Goal: Task Accomplishment & Management: Complete application form

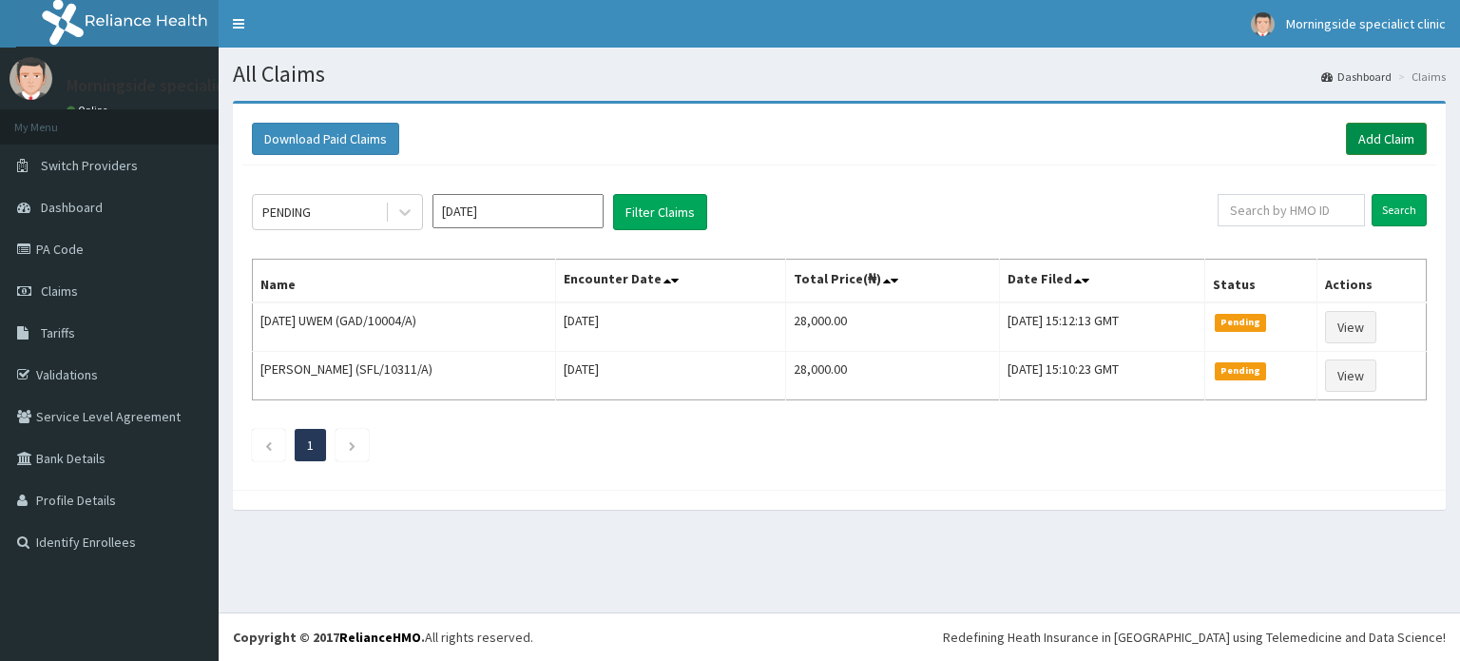
click at [1391, 140] on link "Add Claim" at bounding box center [1386, 139] width 81 height 32
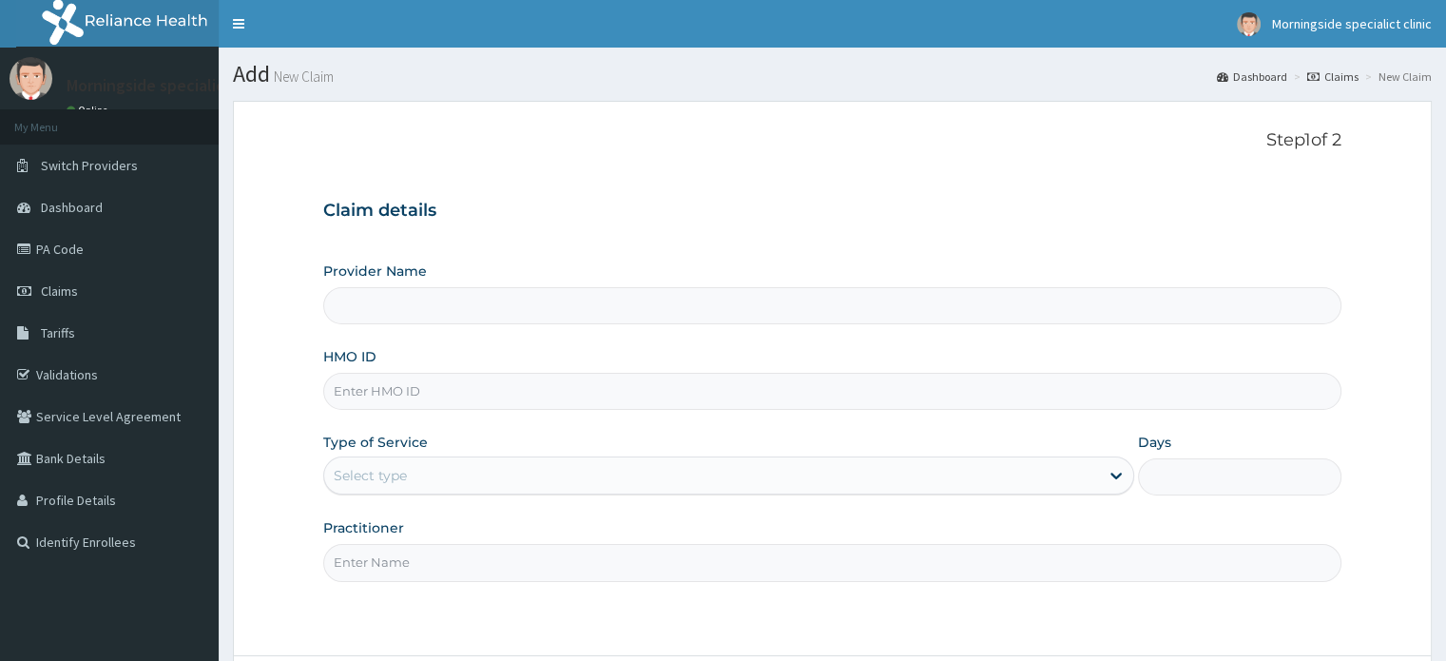
click at [397, 383] on input "HMO ID" at bounding box center [831, 391] width 1017 height 37
paste input "RET/46305/A"
type input "RET/46305/A"
click at [431, 304] on input "Provider Name" at bounding box center [831, 305] width 1017 height 37
type input "Morningside Specialist clinic"
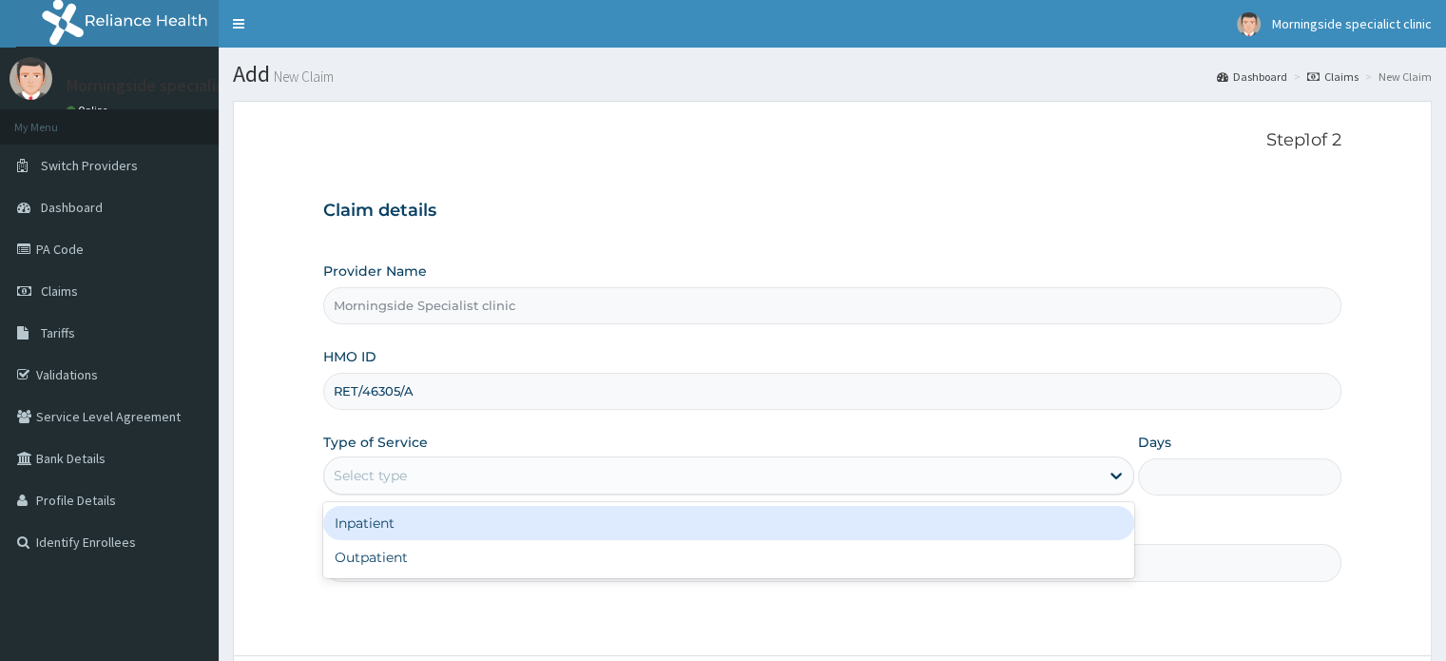
click at [413, 482] on div "Select type" at bounding box center [711, 475] width 775 height 30
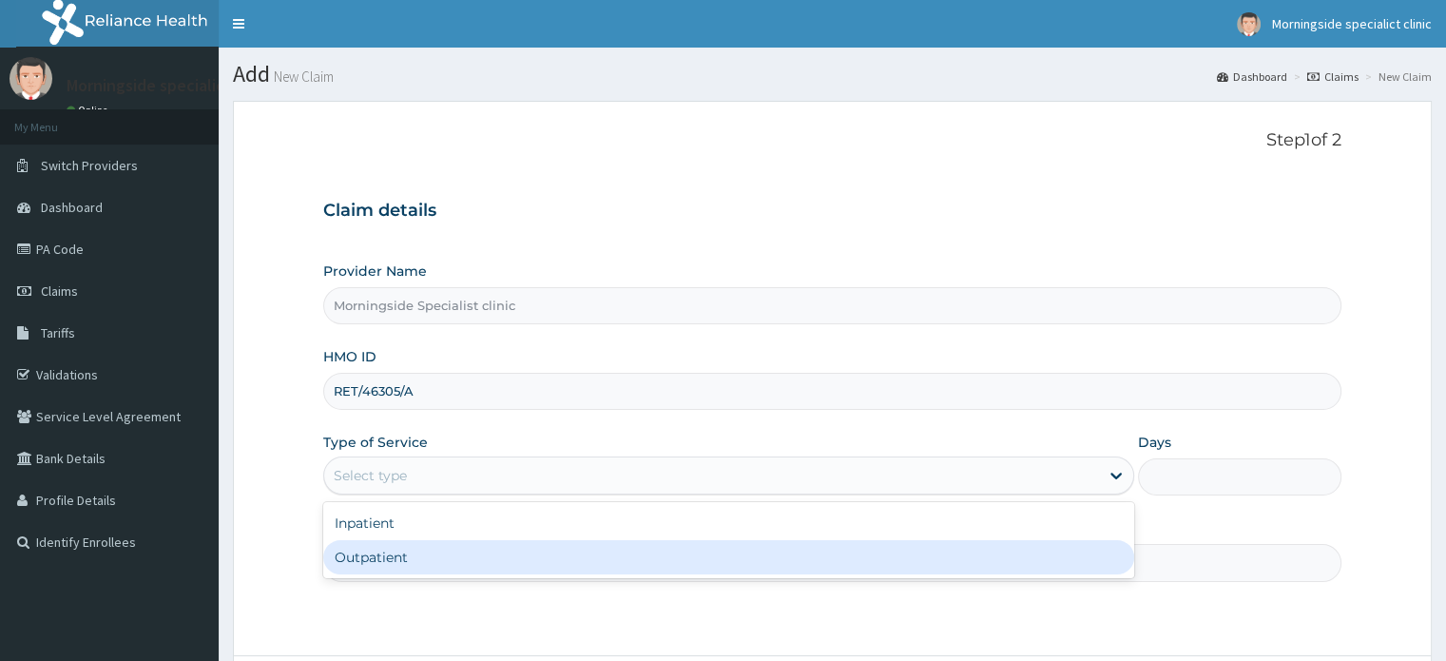
click at [423, 559] on div "Outpatient" at bounding box center [728, 557] width 811 height 34
type input "1"
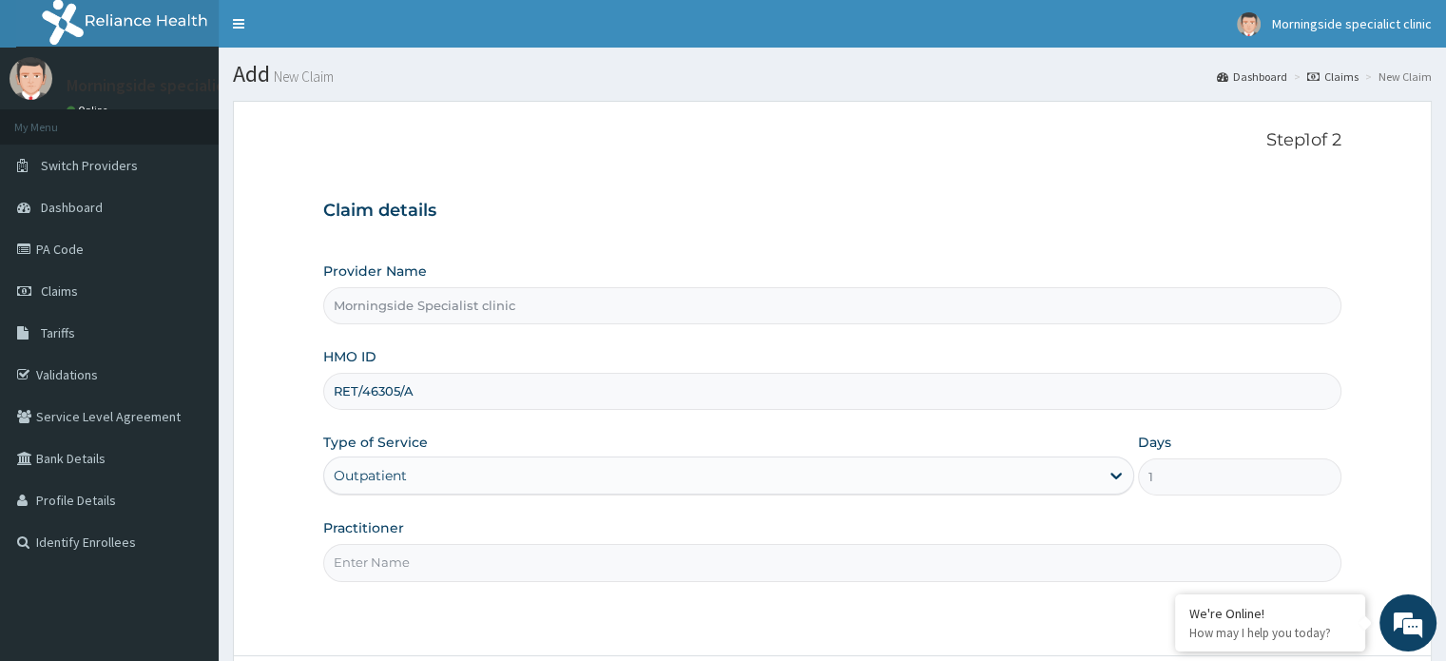
click at [425, 558] on input "Practitioner" at bounding box center [831, 562] width 1017 height 37
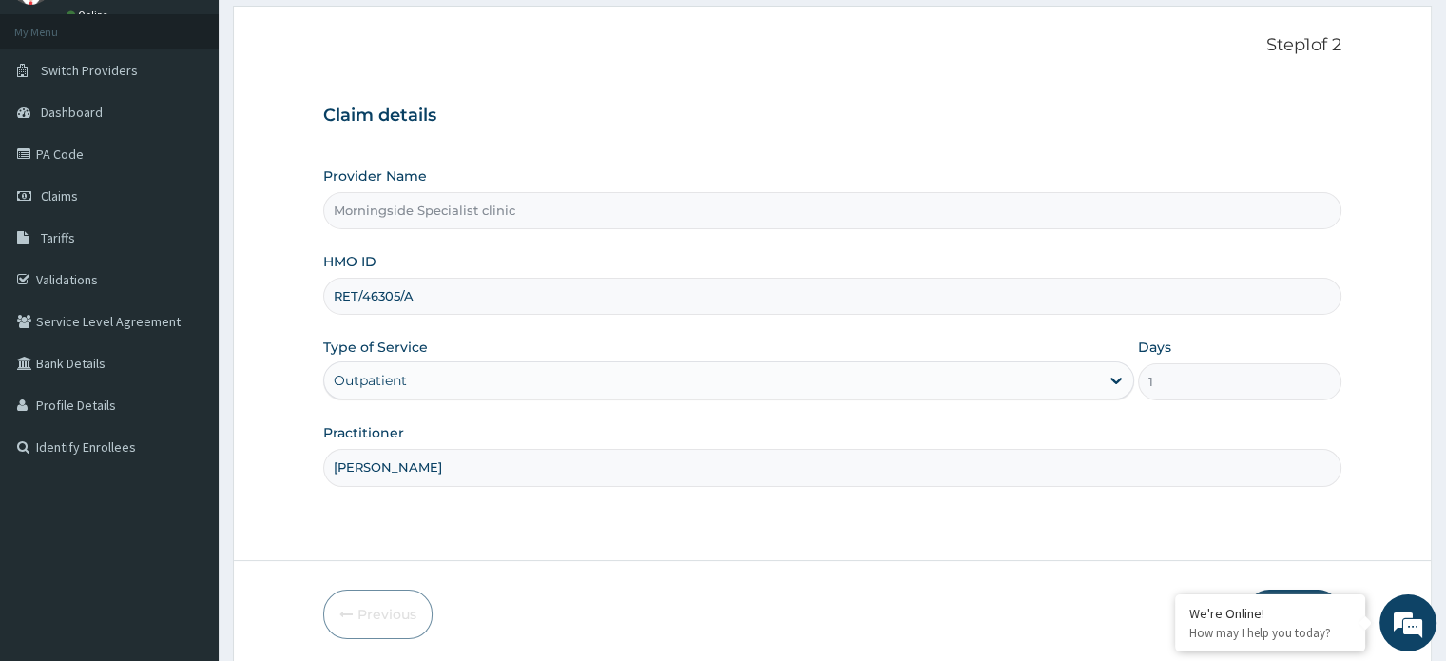
scroll to position [164, 0]
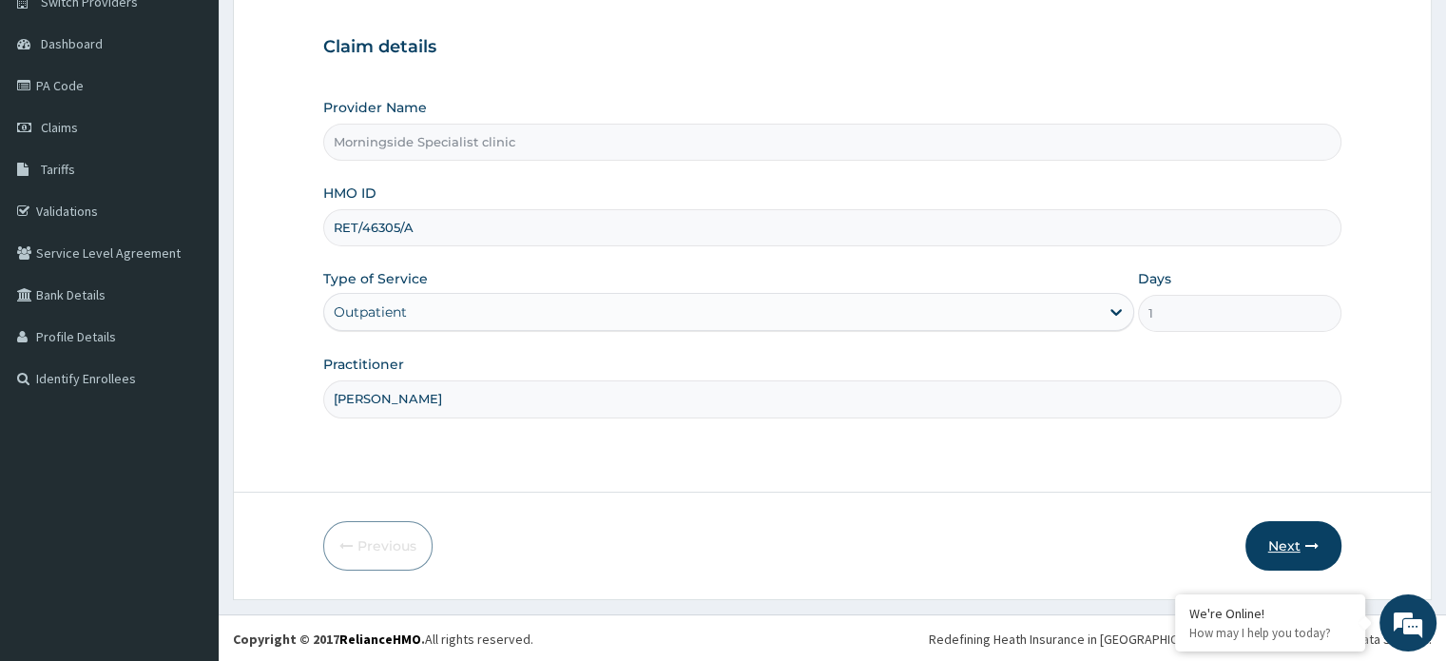
type input "DR UGBEYE"
click at [1286, 543] on button "Next" at bounding box center [1294, 545] width 96 height 49
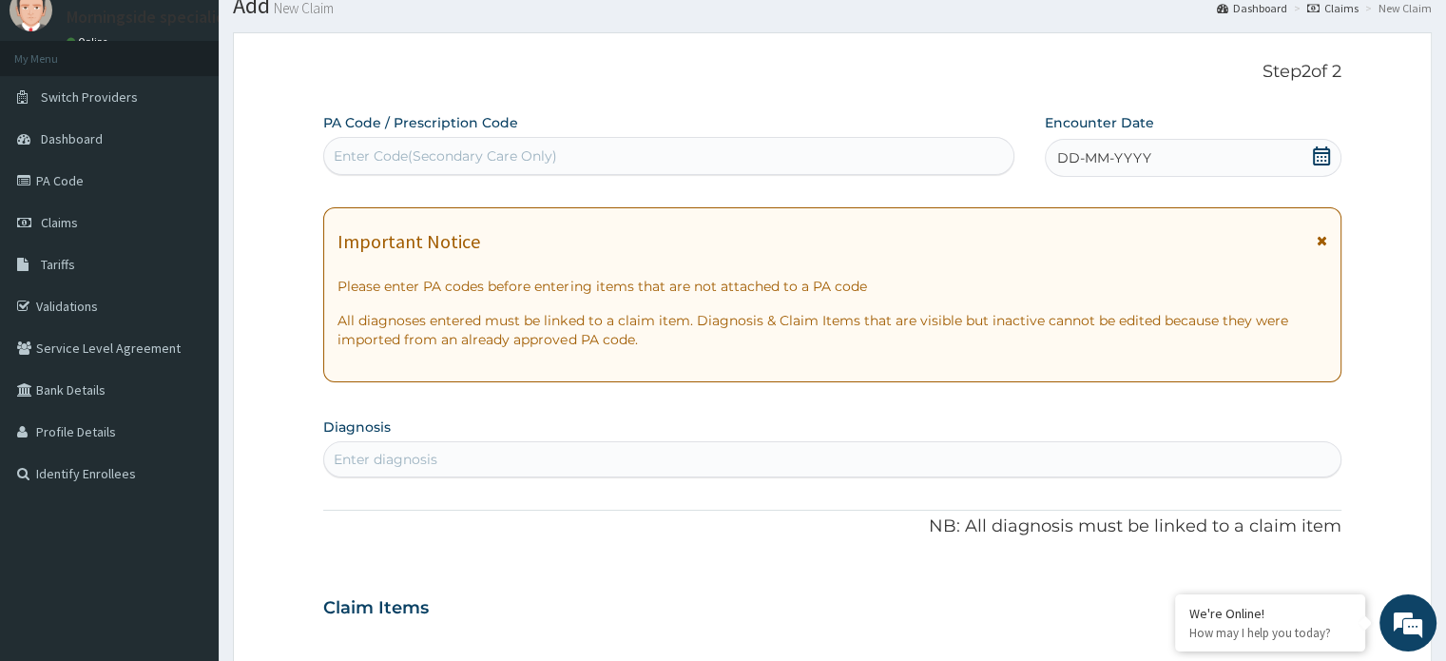
scroll to position [0, 0]
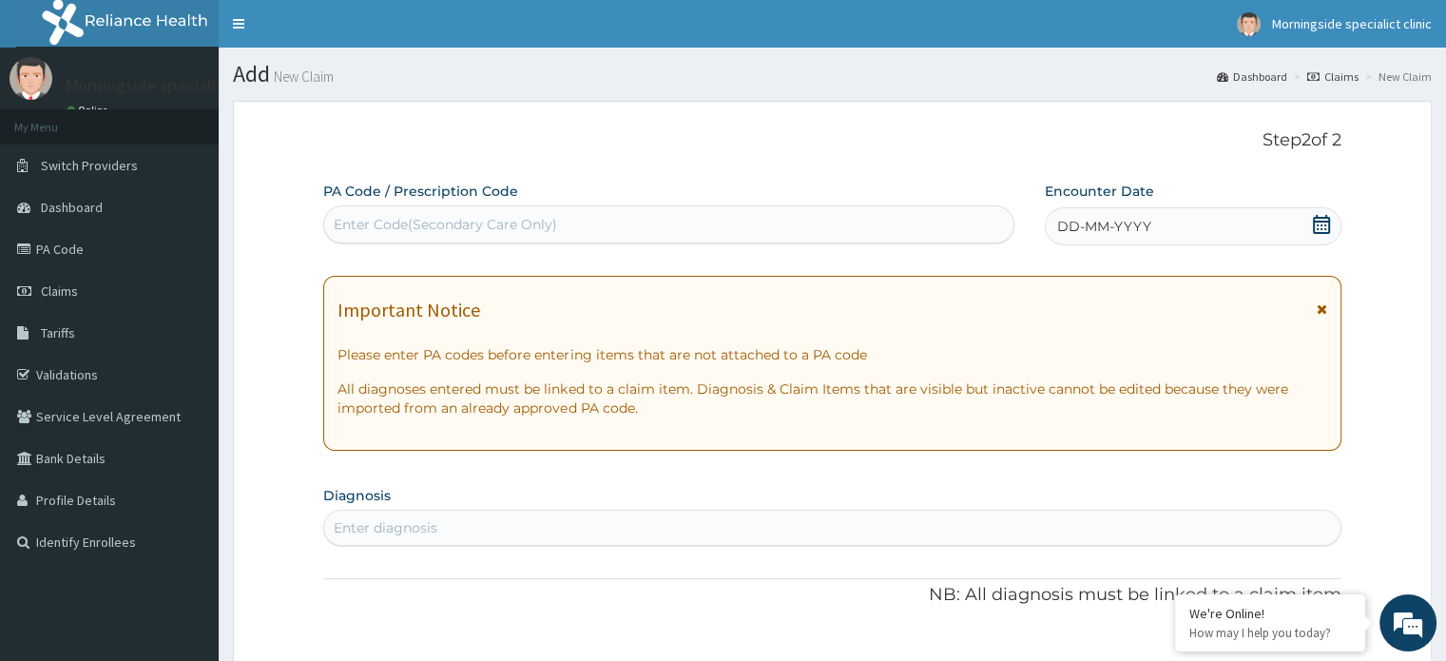
click at [468, 223] on div "Enter Code(Secondary Care Only)" at bounding box center [445, 224] width 223 height 19
paste input "PA/94FE50"
type input "PA/94FE50"
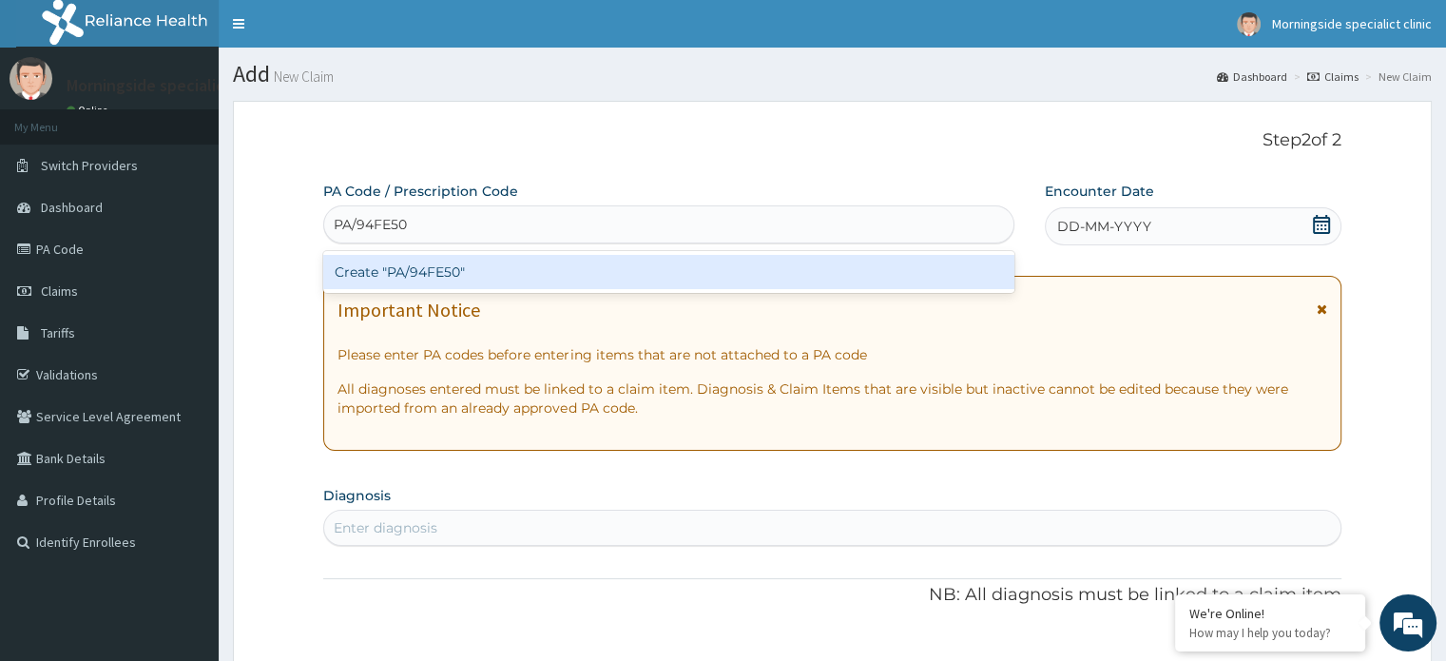
click at [464, 265] on div "Create "PA/94FE50"" at bounding box center [668, 272] width 691 height 34
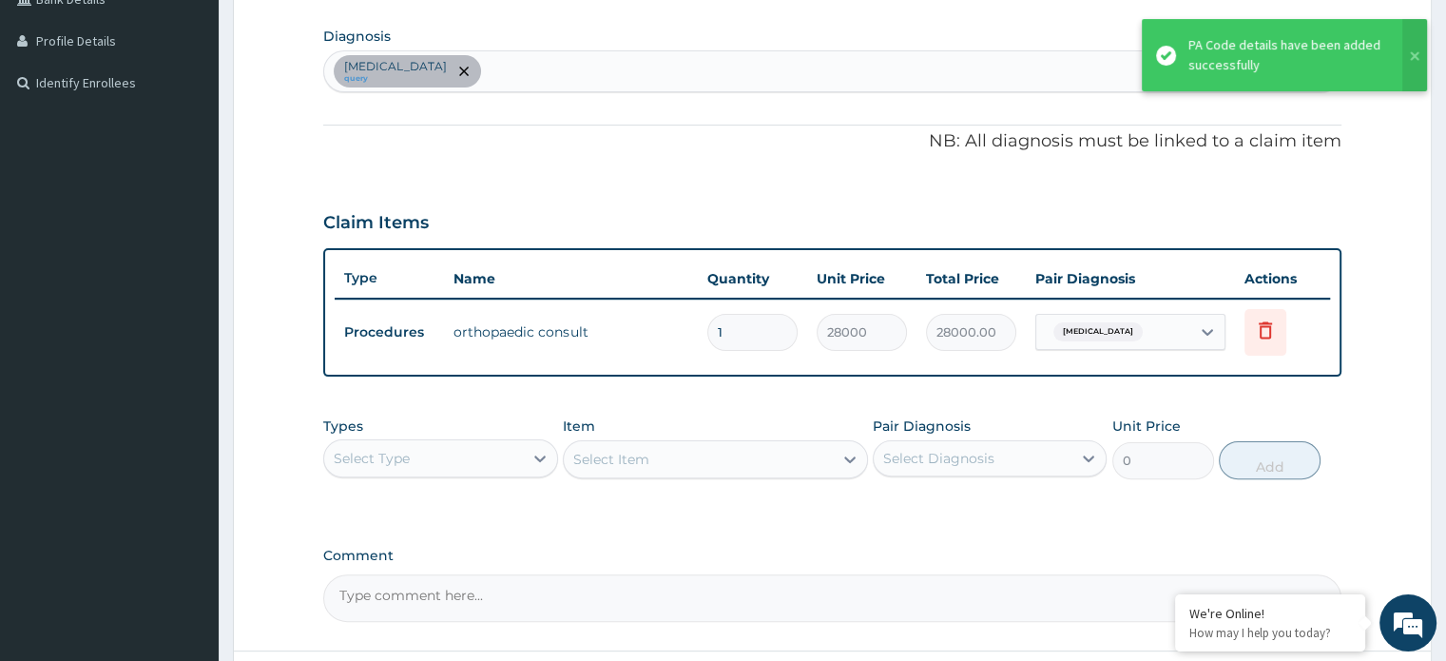
scroll to position [617, 0]
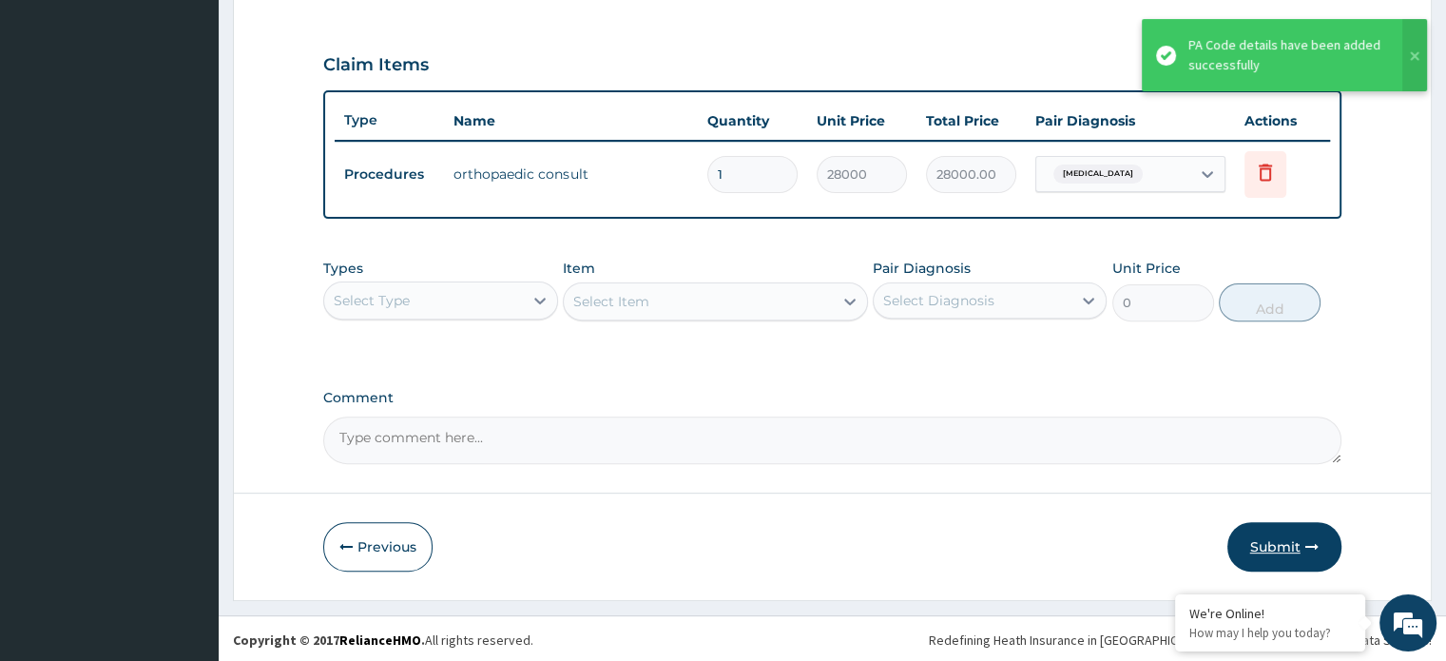
click at [1254, 539] on button "Submit" at bounding box center [1285, 546] width 114 height 49
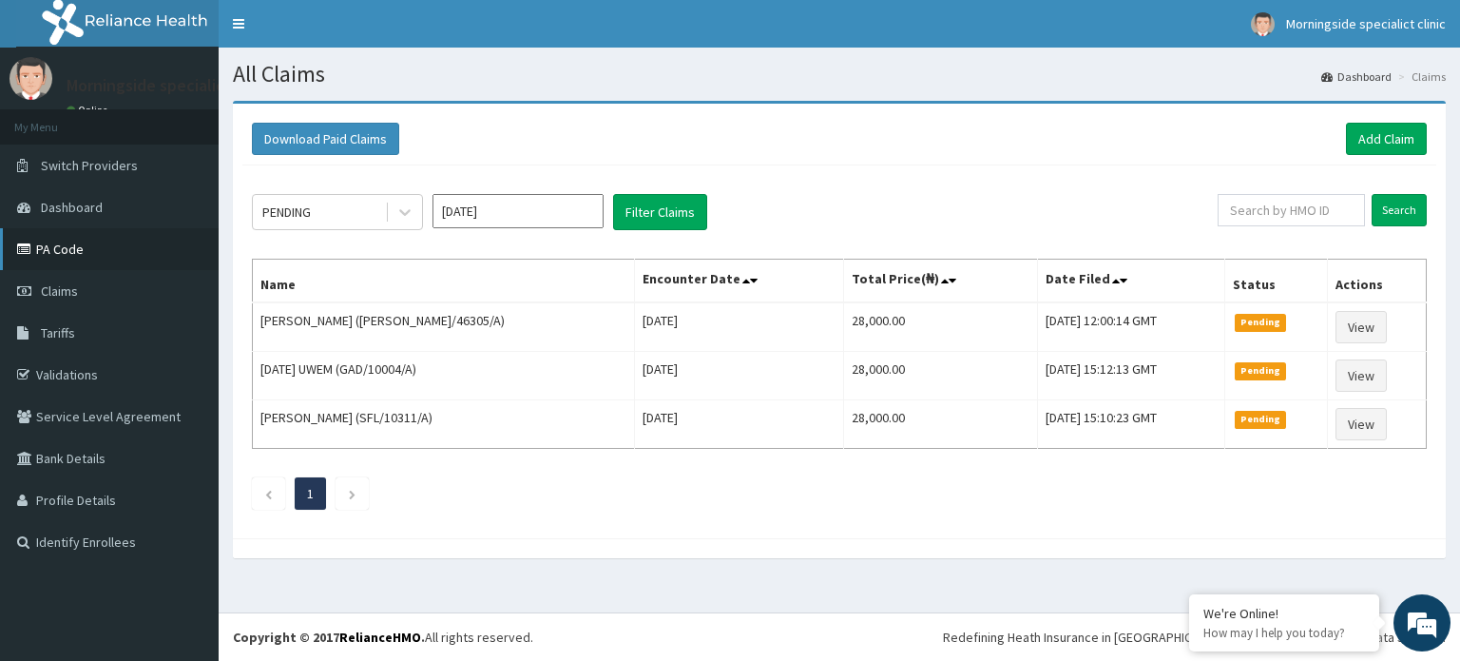
click at [110, 249] on link "PA Code" at bounding box center [109, 249] width 219 height 42
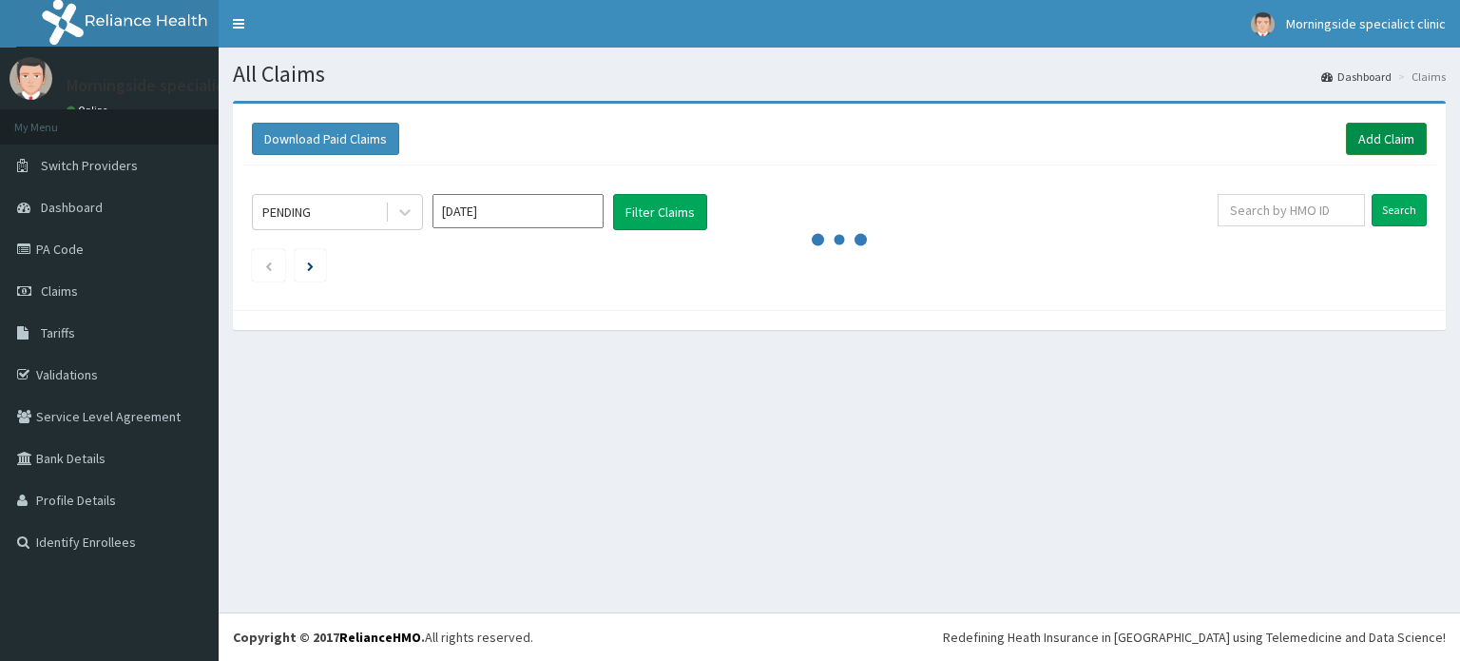
click at [1373, 141] on link "Add Claim" at bounding box center [1386, 139] width 81 height 32
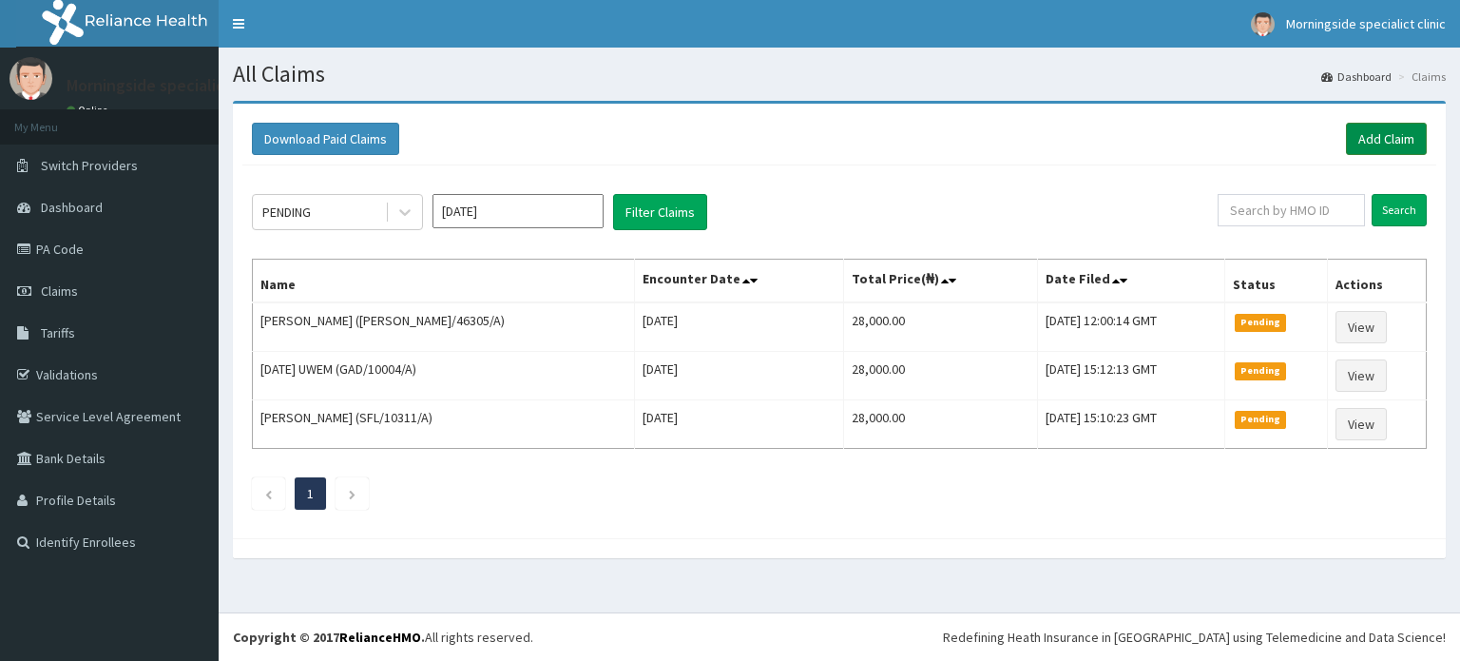
click at [1366, 138] on link "Add Claim" at bounding box center [1386, 139] width 81 height 32
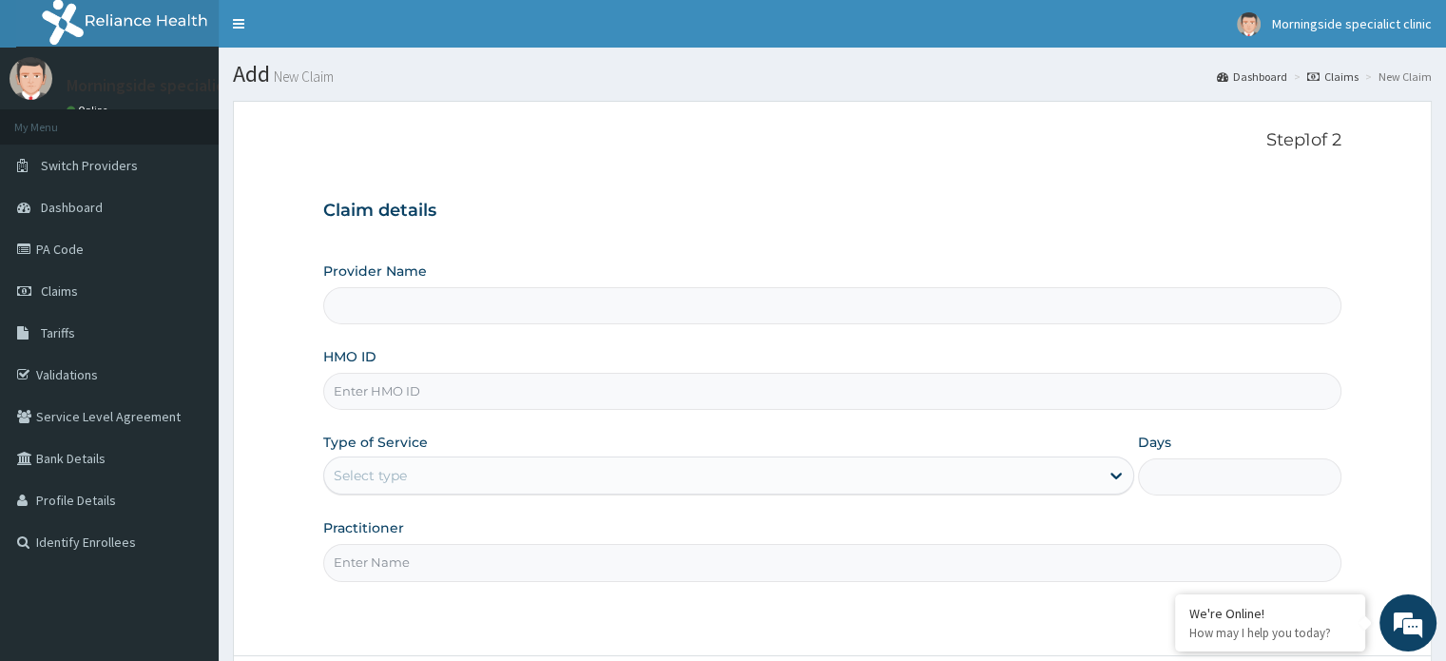
click at [391, 389] on input "HMO ID" at bounding box center [831, 391] width 1017 height 37
type input "Morningside Specialist clinic"
paste input "VTC/10010/A"
type input "VTC/10010/A"
click at [415, 478] on div "Select type" at bounding box center [711, 475] width 775 height 30
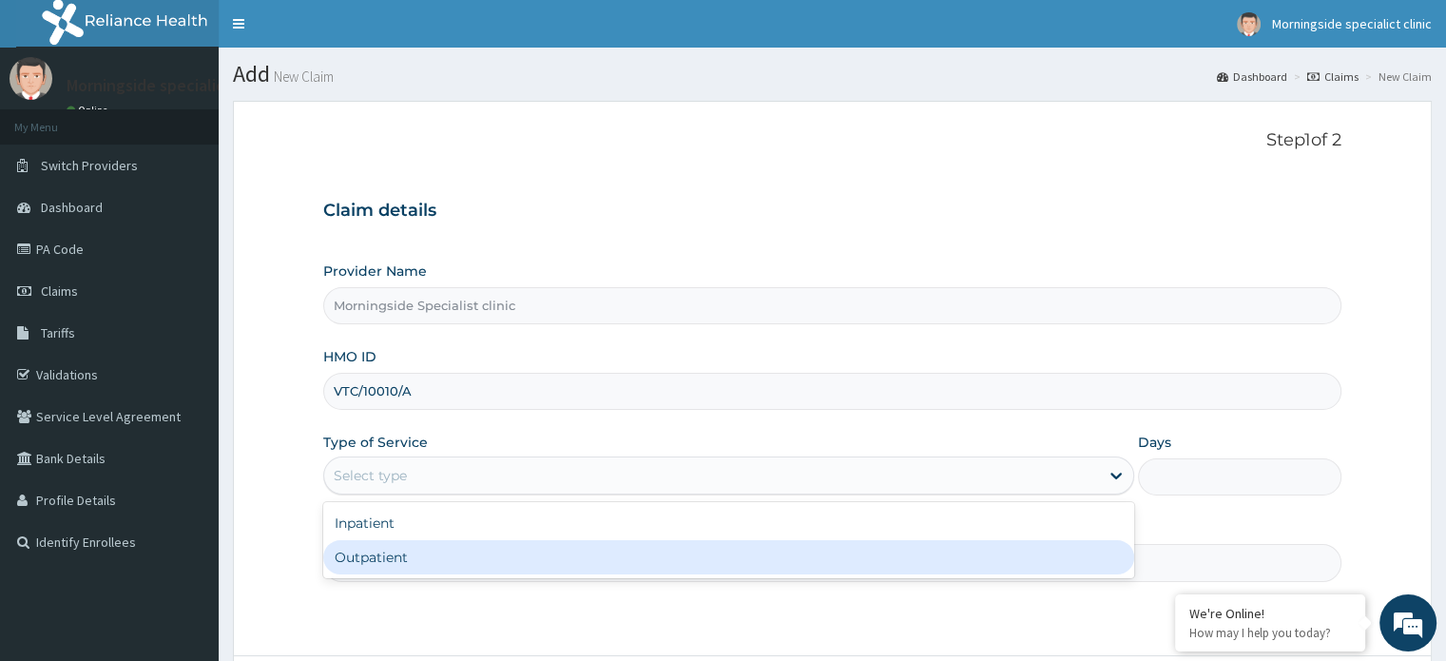
click at [390, 550] on div "Outpatient" at bounding box center [728, 557] width 811 height 34
type input "1"
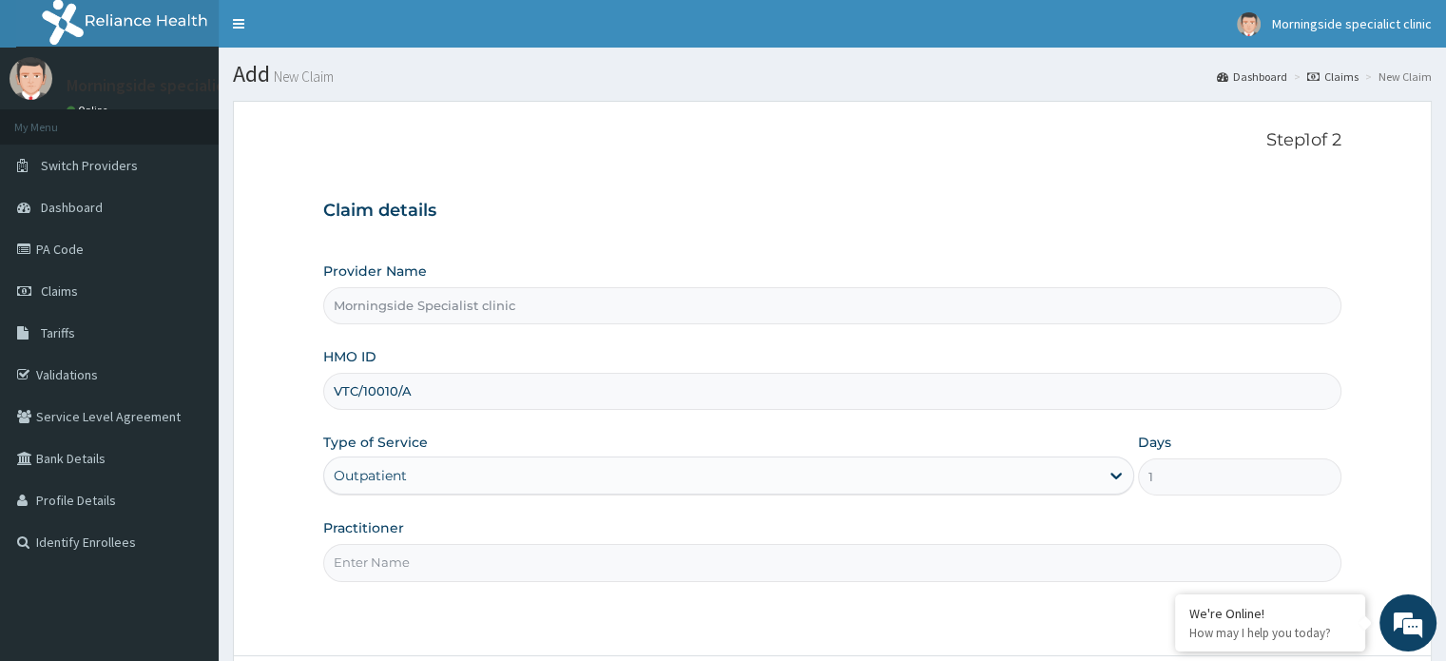
click at [388, 569] on input "Practitioner" at bounding box center [831, 562] width 1017 height 37
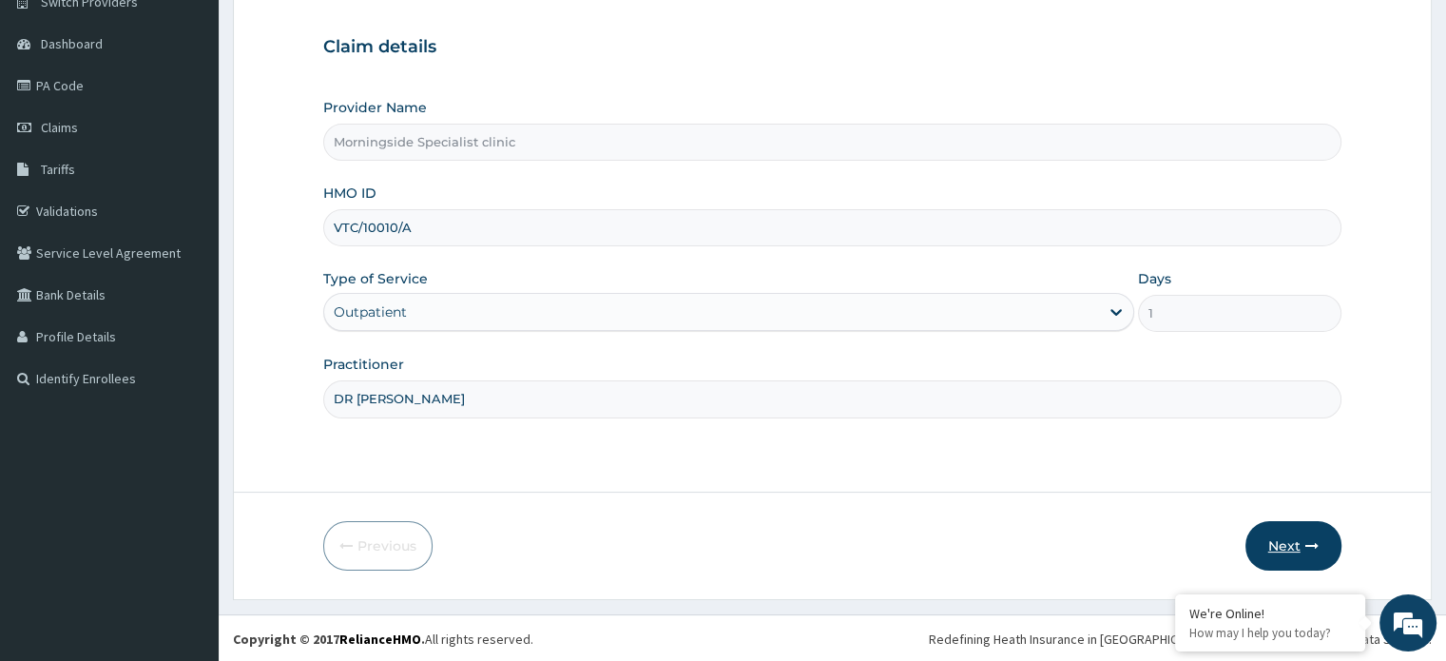
type input "DR [PERSON_NAME]"
click at [1276, 540] on button "Next" at bounding box center [1294, 545] width 96 height 49
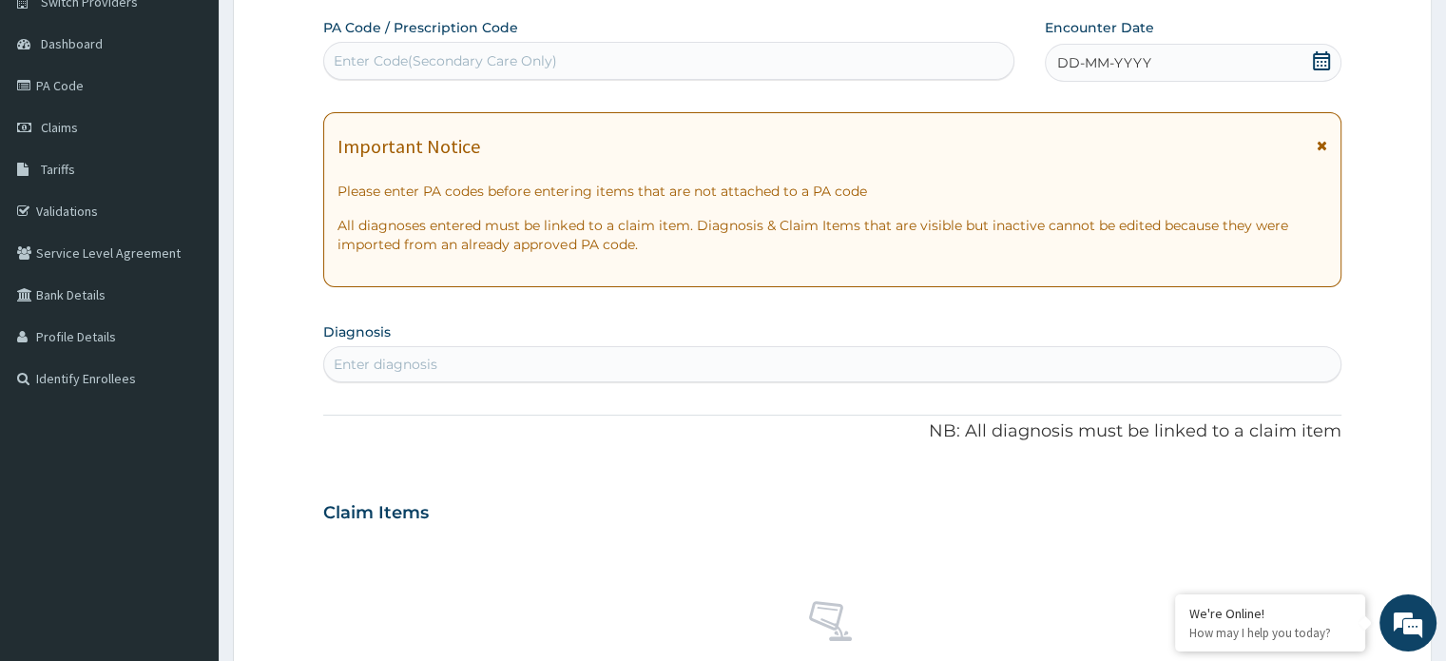
scroll to position [0, 0]
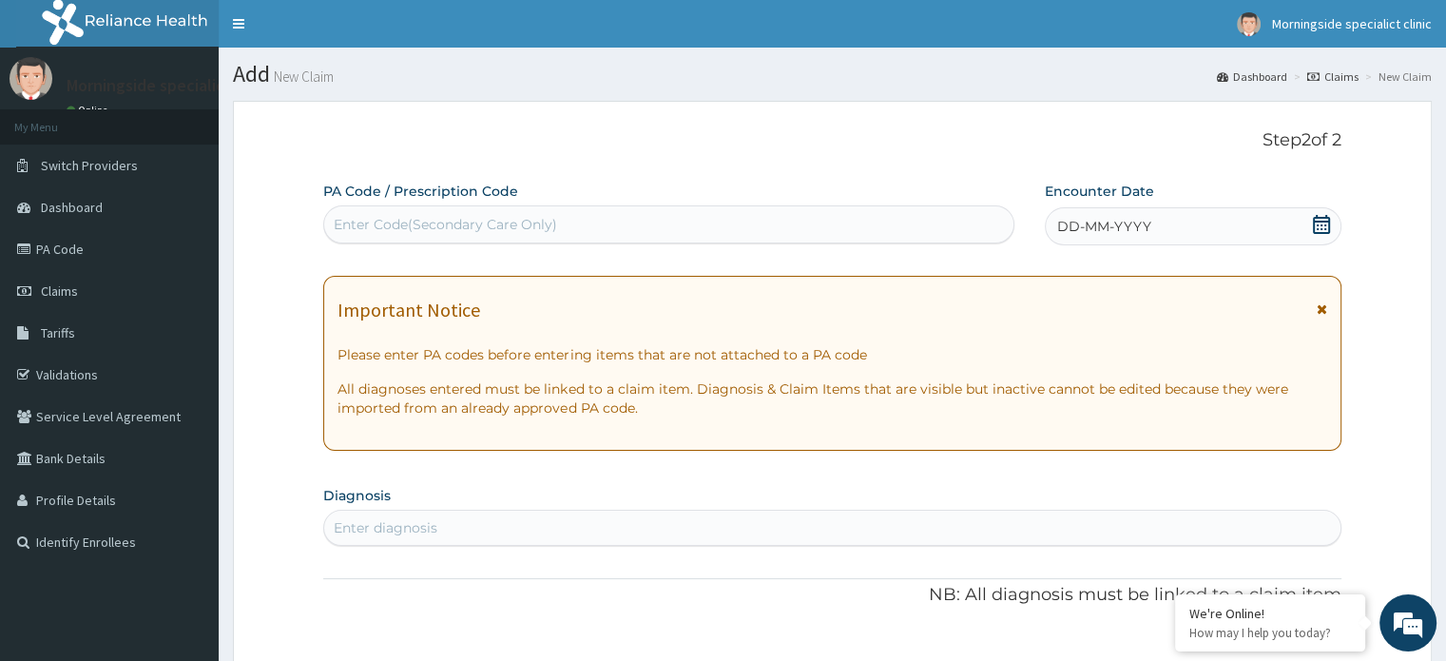
click at [422, 228] on div "Enter Code(Secondary Care Only)" at bounding box center [445, 224] width 223 height 19
paste input "PA/4B5467"
type input "PA/4B5467"
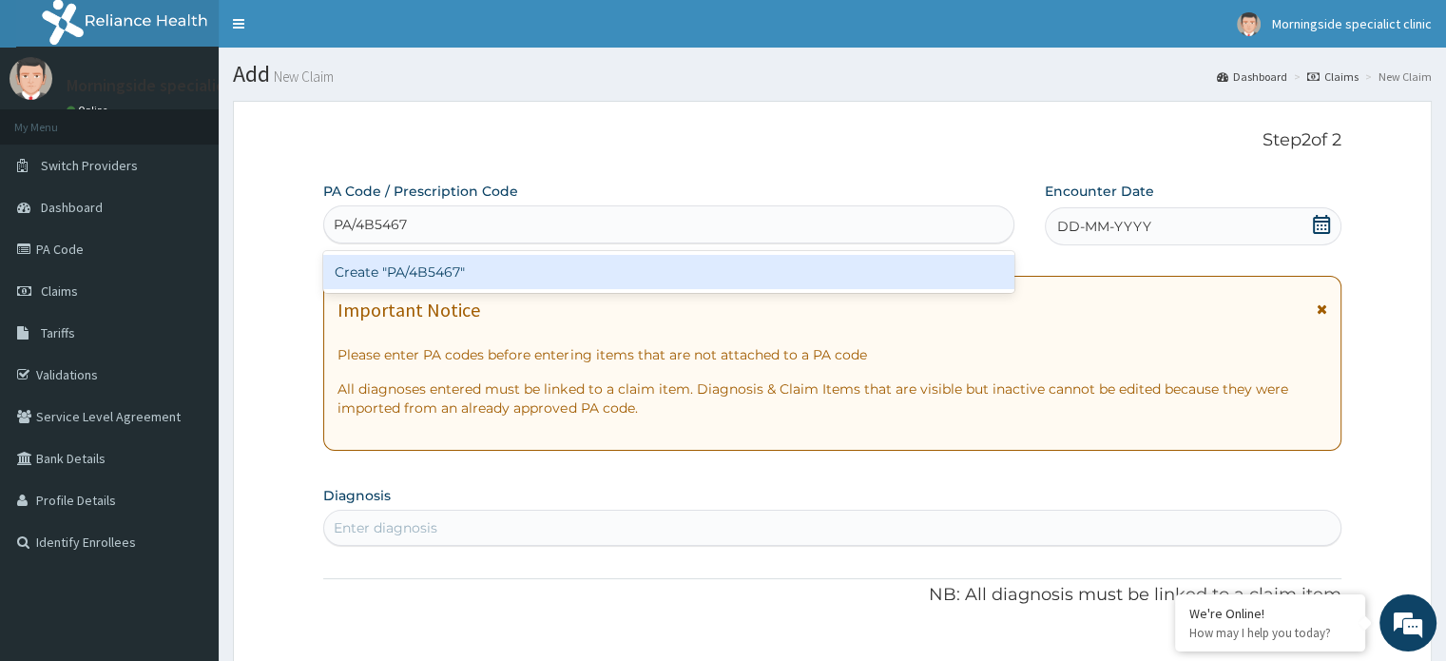
click at [426, 263] on div "Create "PA/4B5467"" at bounding box center [668, 272] width 691 height 34
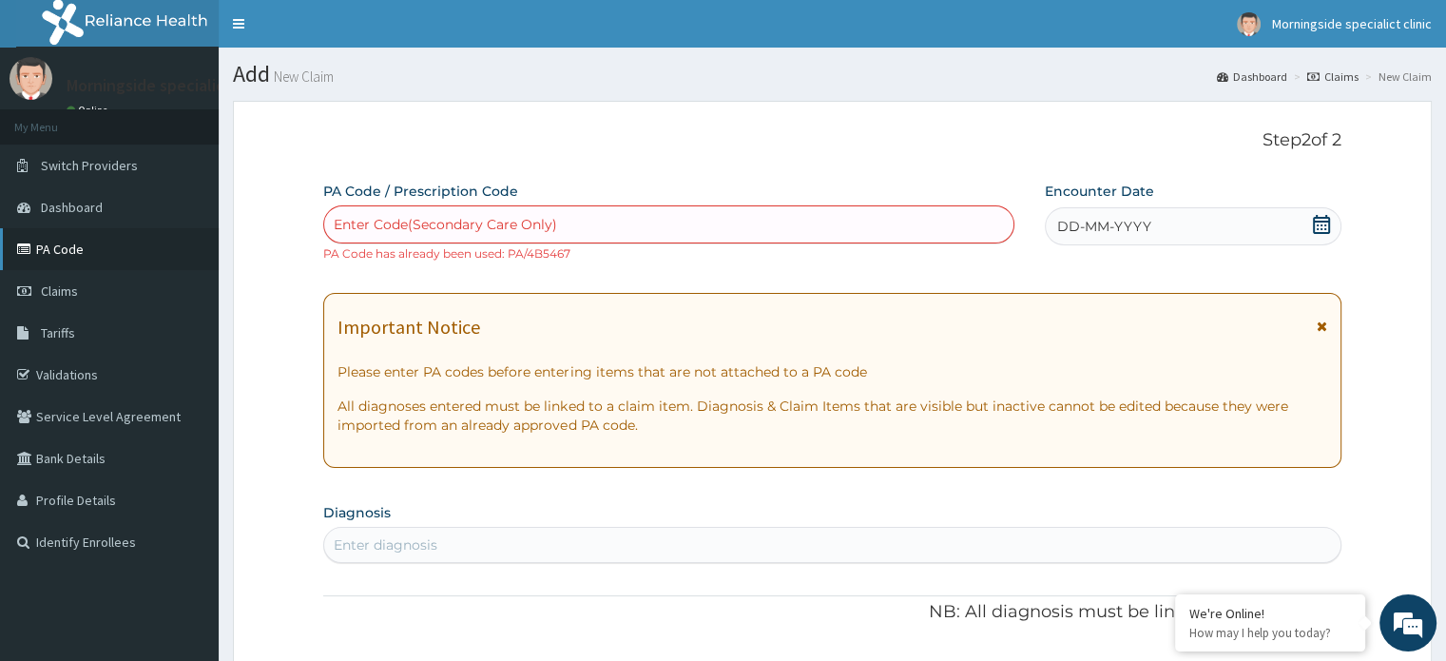
click at [81, 243] on link "PA Code" at bounding box center [109, 249] width 219 height 42
click at [80, 244] on link "PA Code" at bounding box center [109, 249] width 219 height 42
